Goal: Navigation & Orientation: Find specific page/section

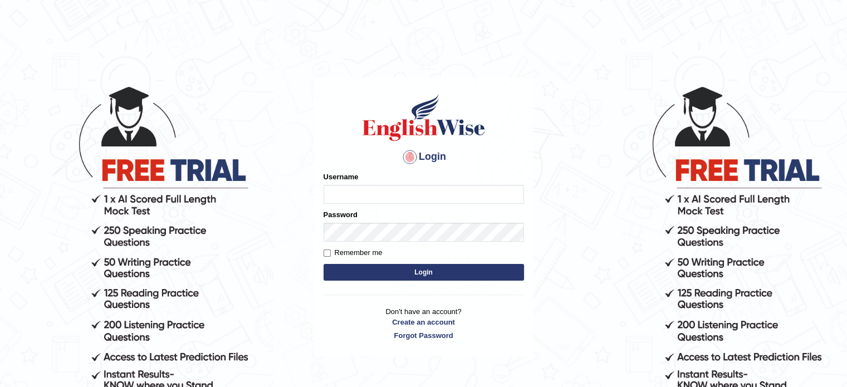
type input "DANNY7"
click at [401, 276] on button "Login" at bounding box center [423, 272] width 200 height 17
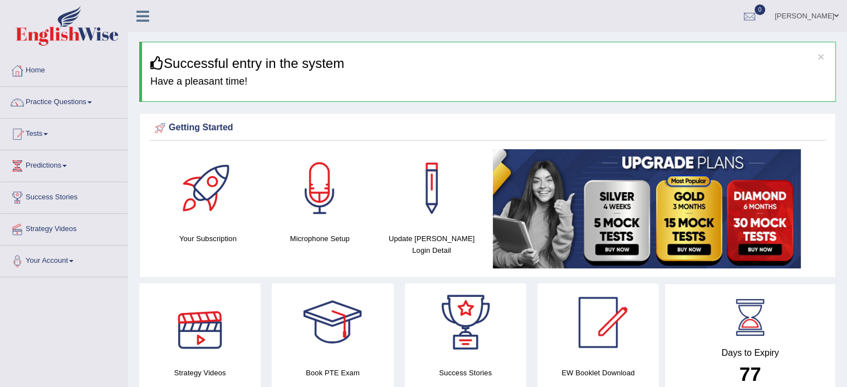
click at [45, 74] on link "Home" at bounding box center [64, 69] width 127 height 28
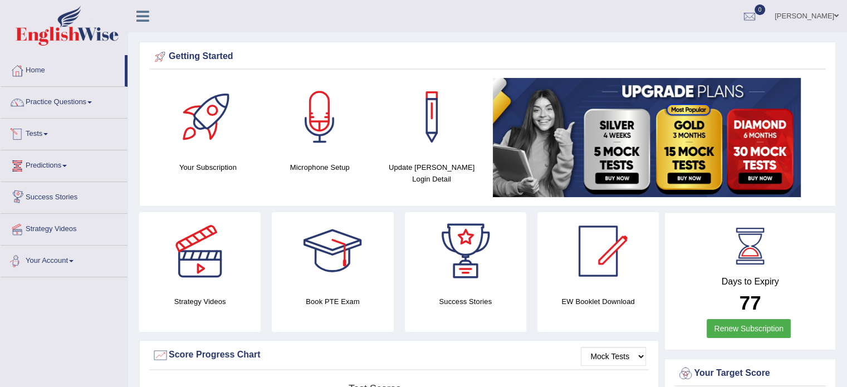
click at [581, 284] on div at bounding box center [598, 251] width 78 height 78
